Goal: Find specific page/section: Find specific page/section

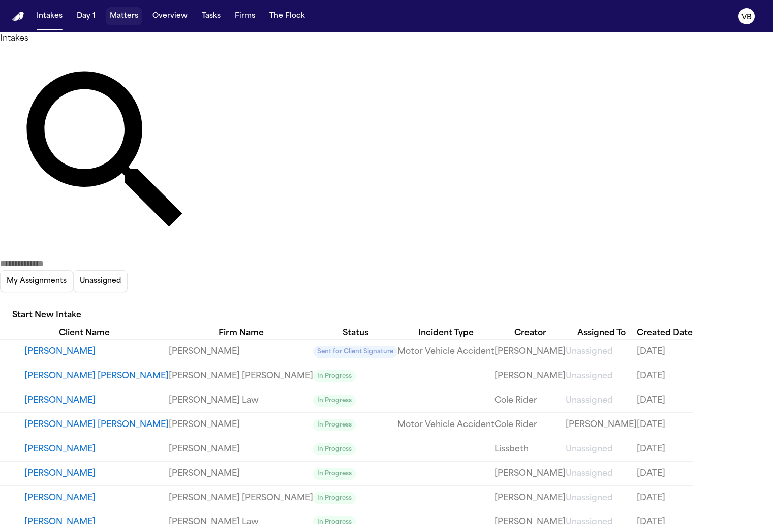
click at [127, 18] on button "Matters" at bounding box center [124, 16] width 37 height 18
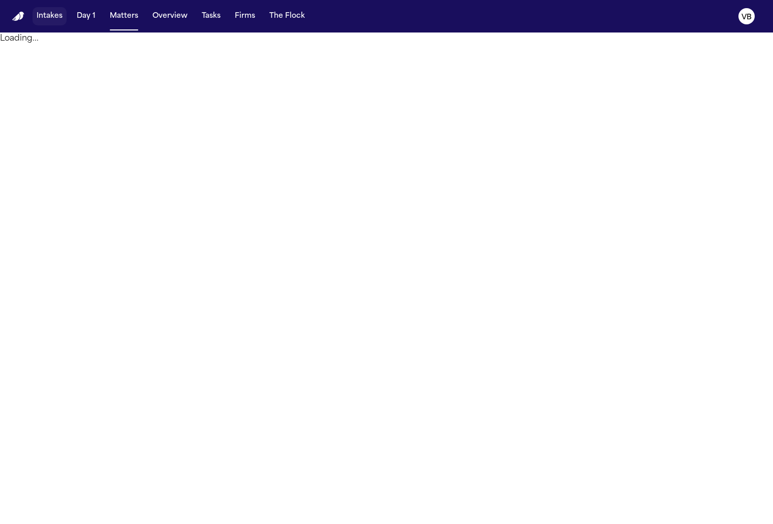
click at [49, 16] on button "Intakes" at bounding box center [50, 16] width 34 height 18
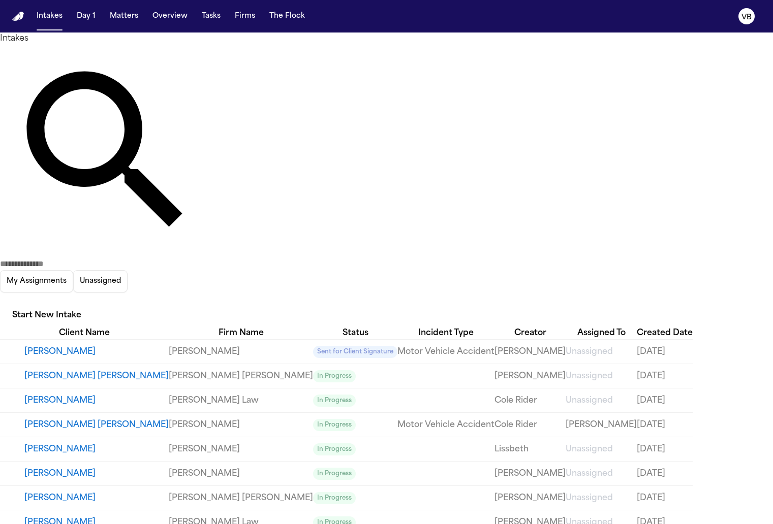
click at [81, 258] on input "text" at bounding box center [40, 264] width 81 height 12
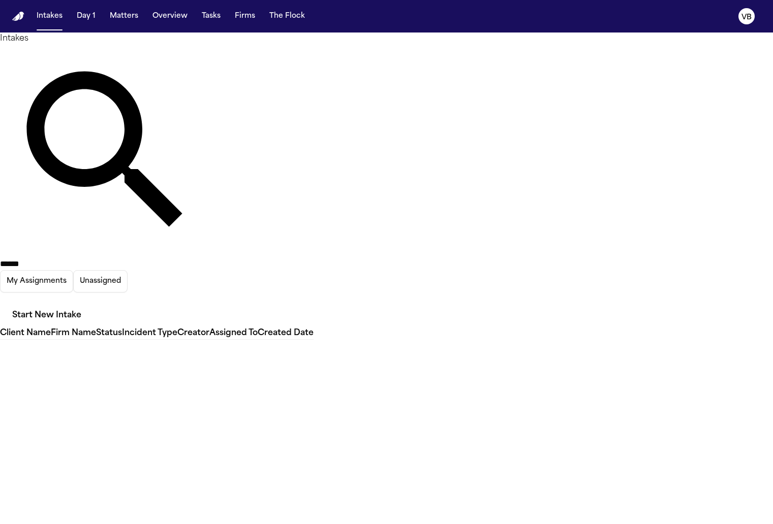
type input "*******"
